Goal: Information Seeking & Learning: Check status

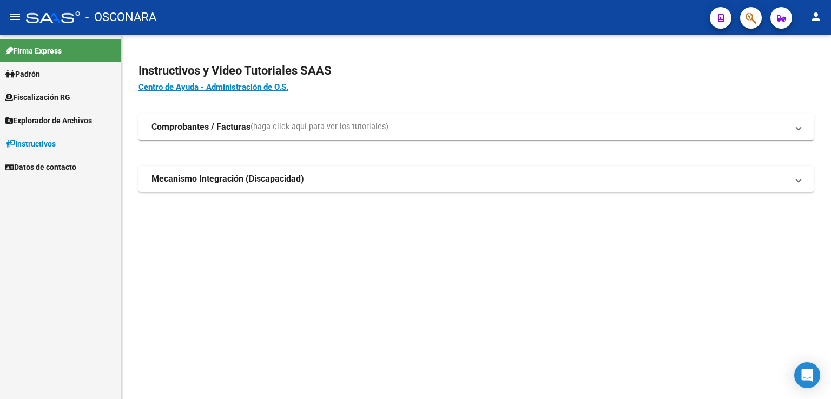
click at [59, 96] on span "Fiscalización RG" at bounding box center [37, 97] width 65 height 12
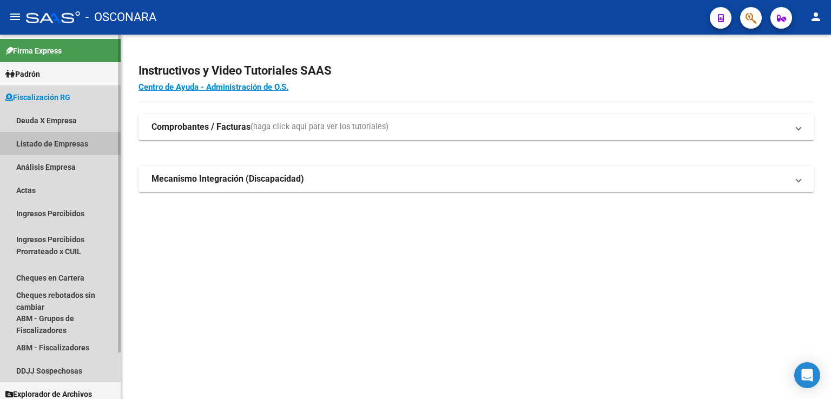
click at [56, 143] on link "Listado de Empresas" at bounding box center [60, 143] width 121 height 23
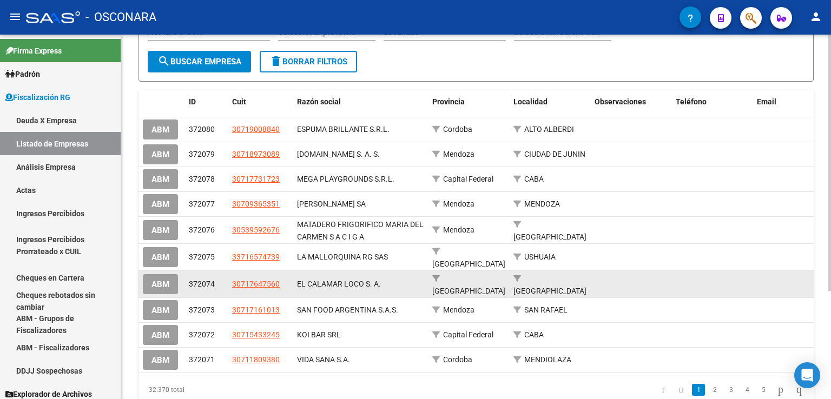
scroll to position [154, 0]
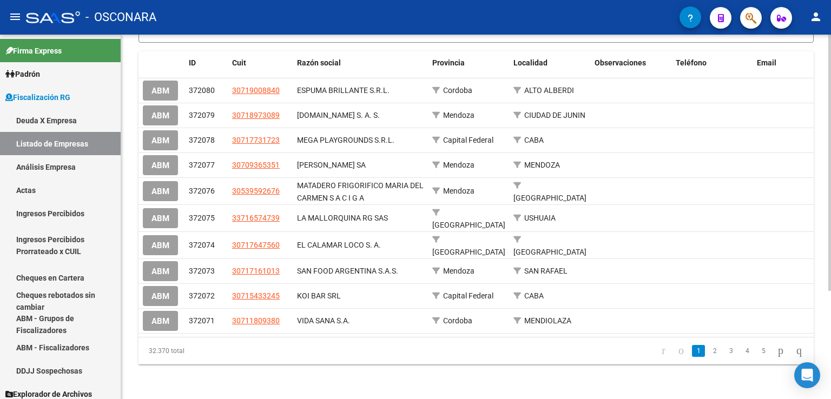
click at [708, 351] on link "2" at bounding box center [714, 351] width 13 height 12
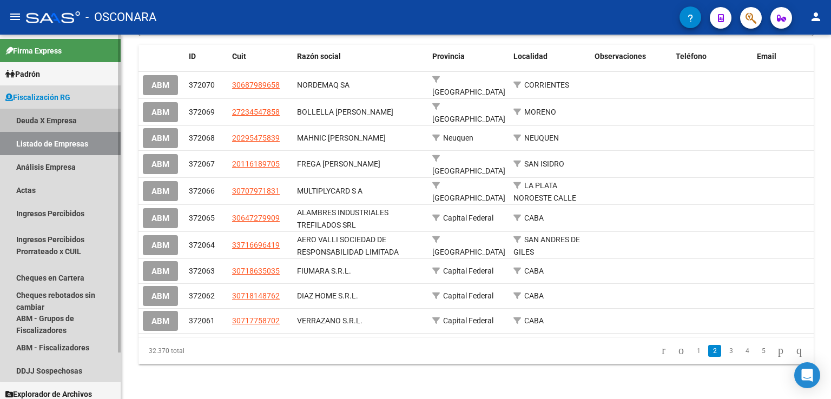
click at [63, 115] on link "Deuda X Empresa" at bounding box center [60, 120] width 121 height 23
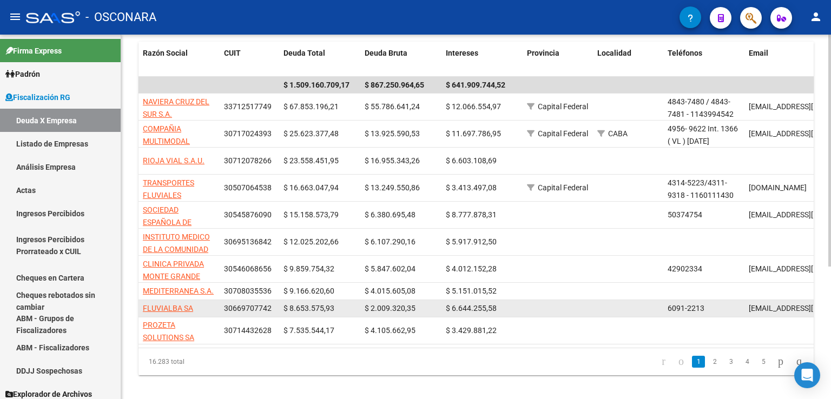
scroll to position [208, 0]
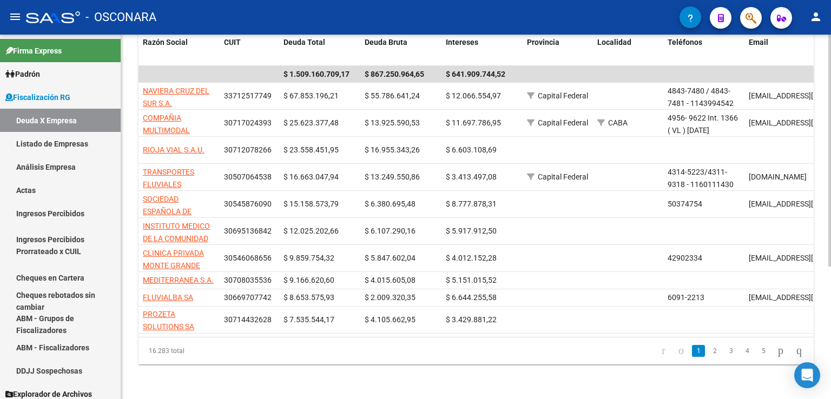
click at [708, 351] on link "2" at bounding box center [714, 351] width 13 height 12
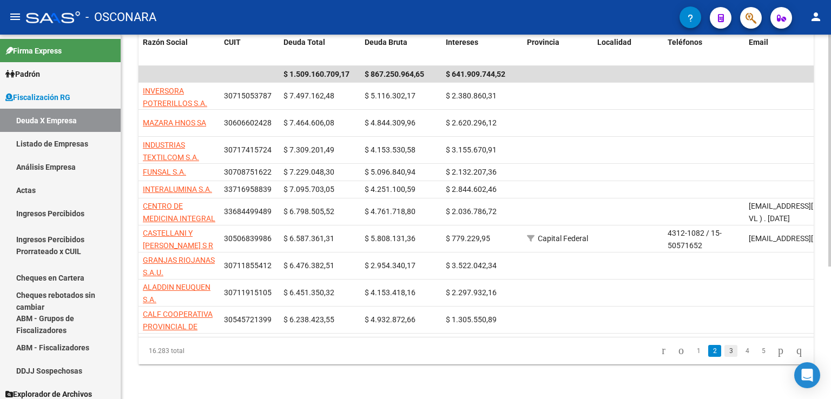
click at [724, 353] on link "3" at bounding box center [730, 351] width 13 height 12
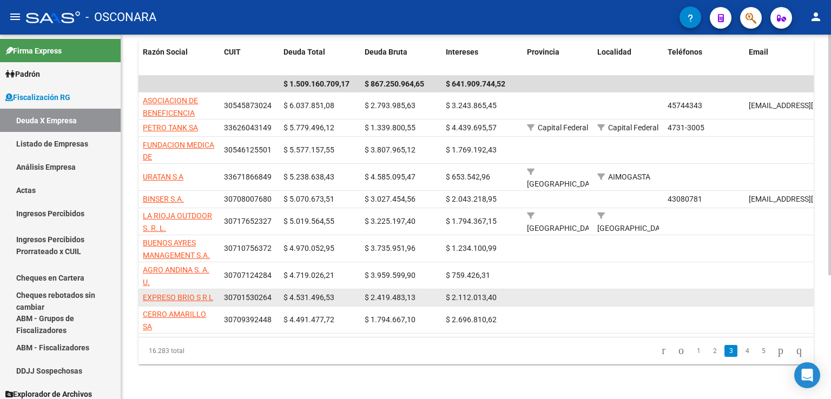
scroll to position [188, 0]
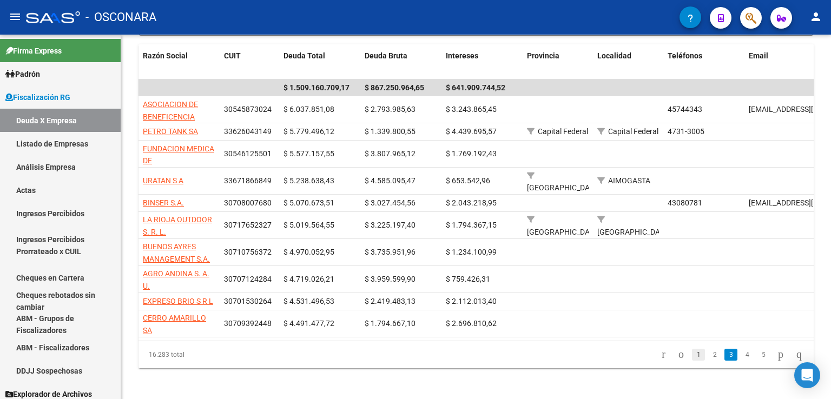
click at [692, 354] on link "1" at bounding box center [698, 355] width 13 height 12
